Goal: Task Accomplishment & Management: Manage account settings

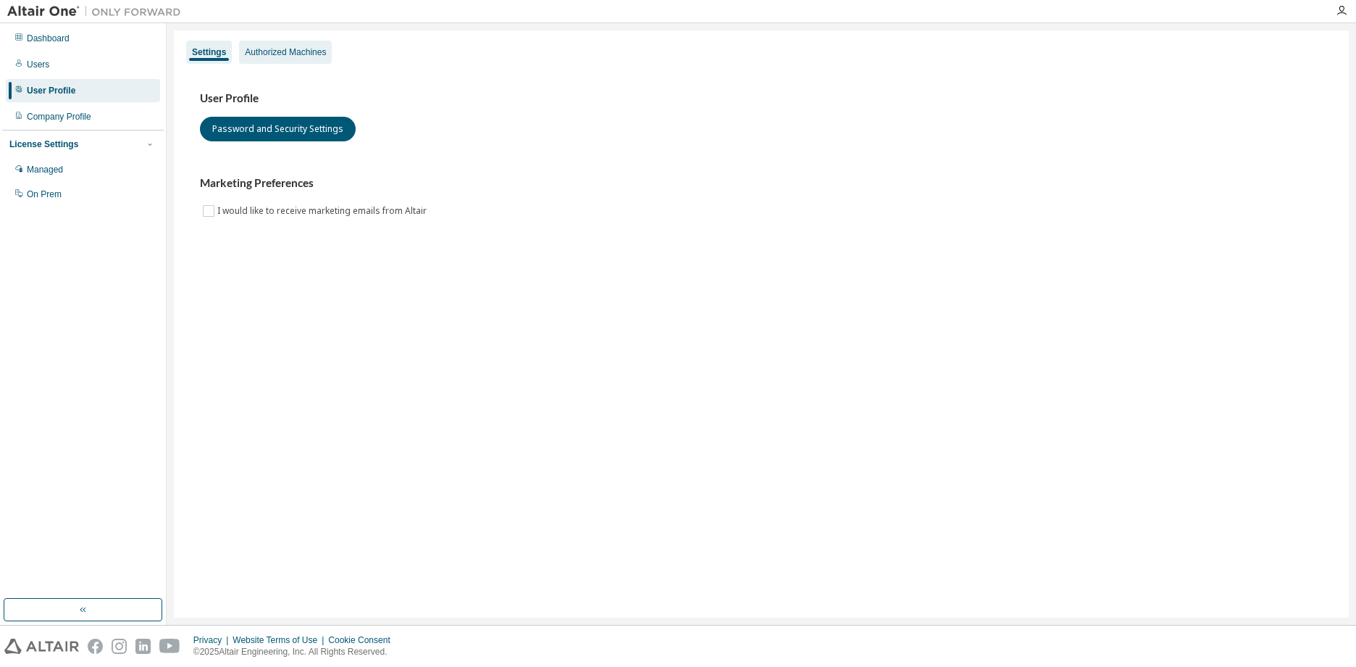
click at [261, 56] on div "Authorized Machines" at bounding box center [285, 52] width 81 height 12
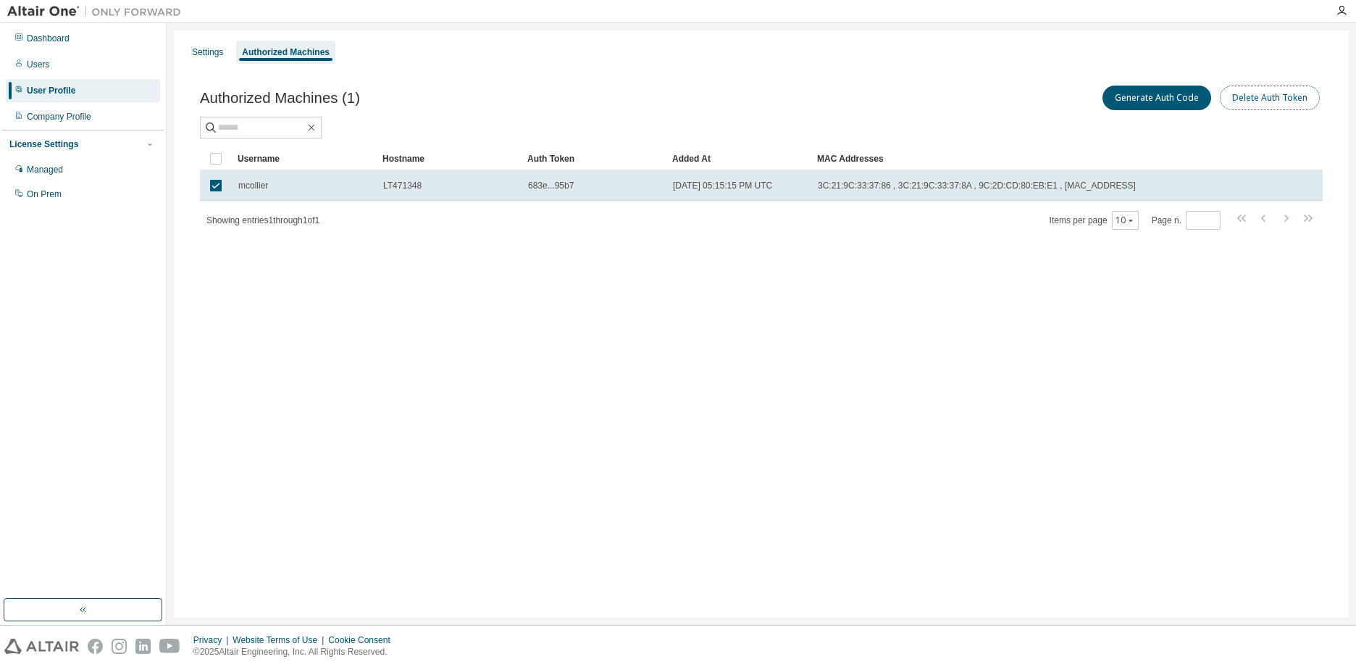
click at [1274, 101] on button "Delete Auth Token" at bounding box center [1270, 98] width 100 height 25
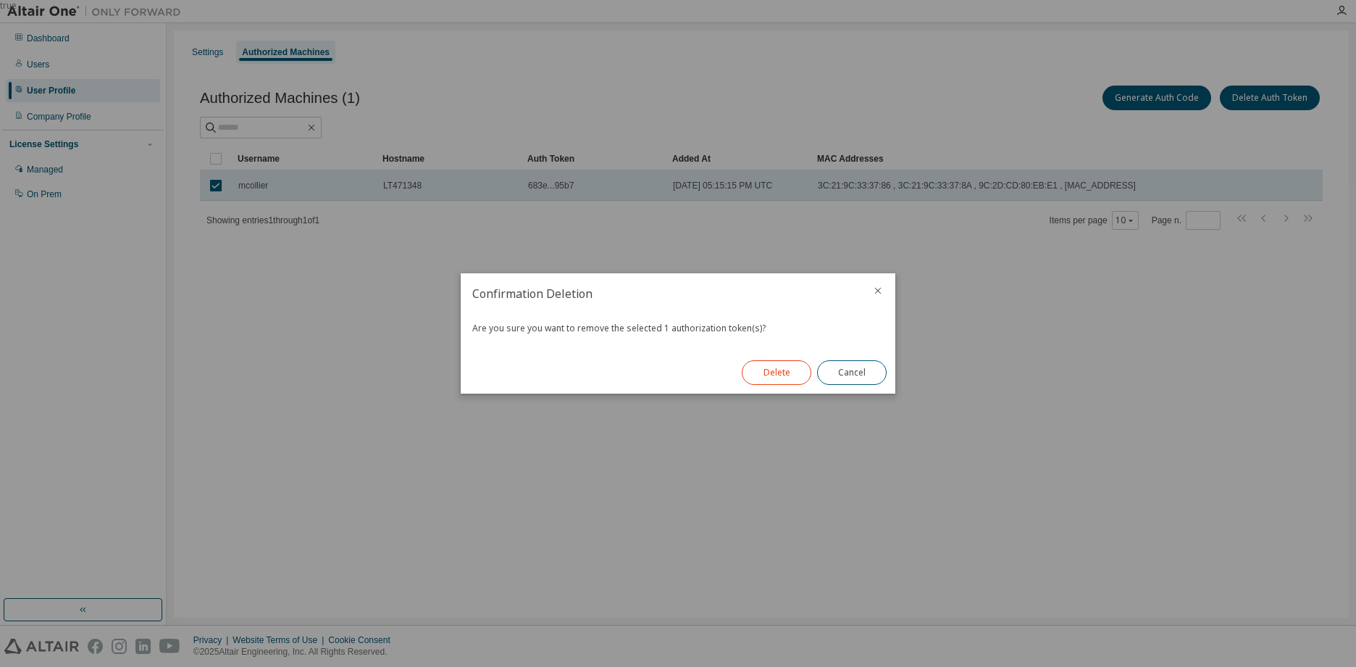
click at [775, 376] on button "Delete" at bounding box center [777, 372] width 70 height 25
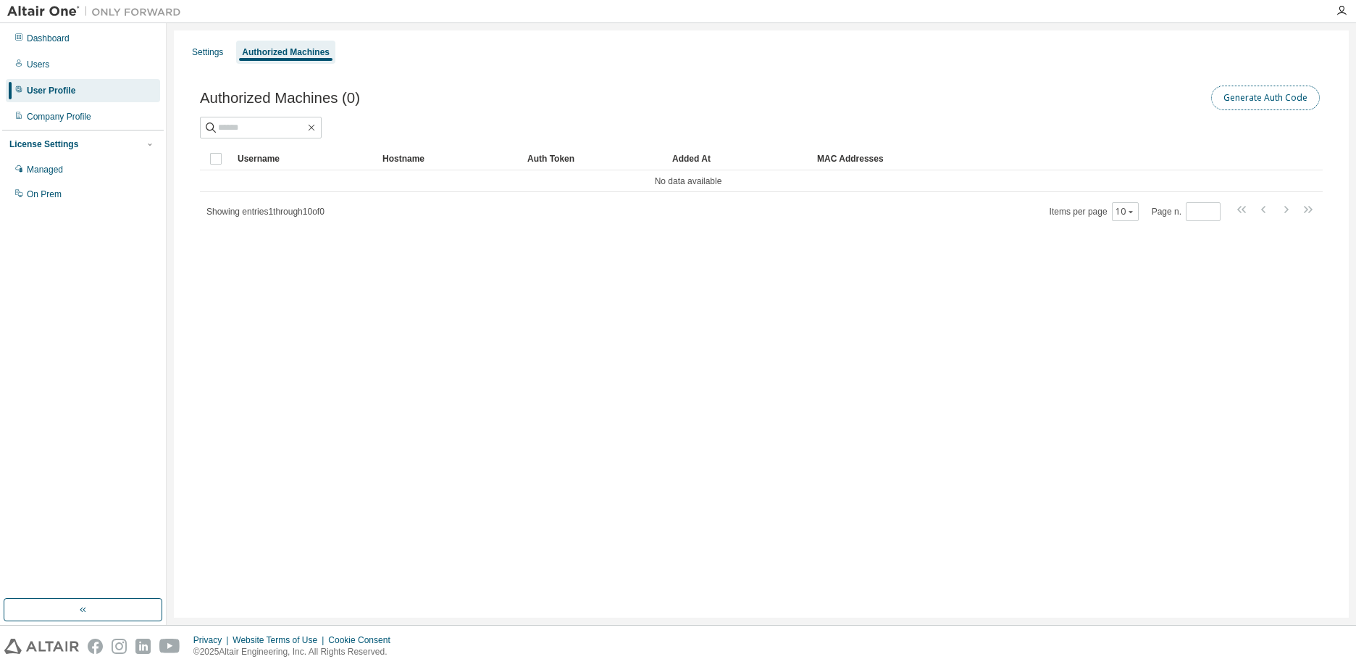
click at [1271, 91] on button "Generate Auth Code" at bounding box center [1266, 98] width 109 height 25
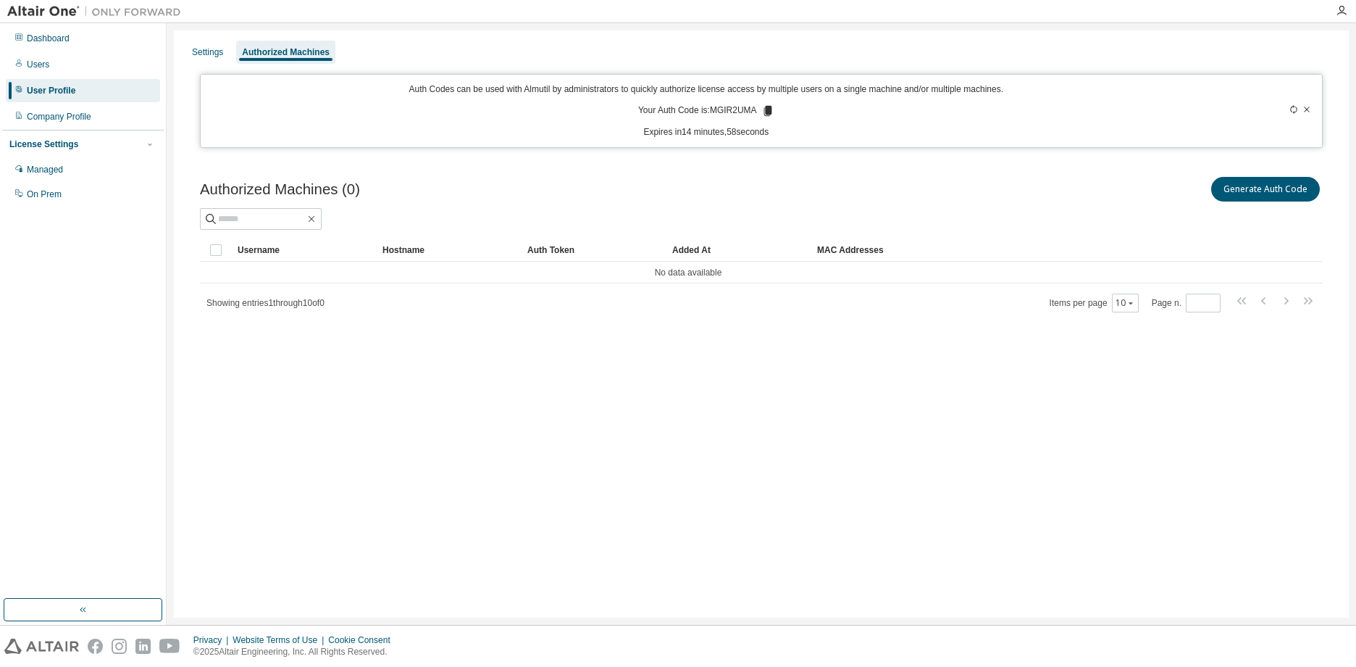
click at [767, 110] on icon at bounding box center [768, 111] width 8 height 10
